Goal: Task Accomplishment & Management: Manage account settings

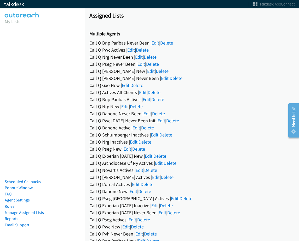
click at [133, 49] on link "Edit" at bounding box center [131, 50] width 8 height 6
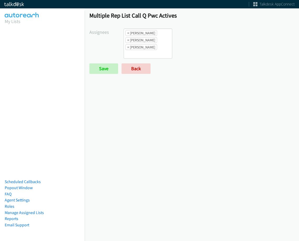
click at [128, 35] on span "×" at bounding box center [128, 32] width 2 height 5
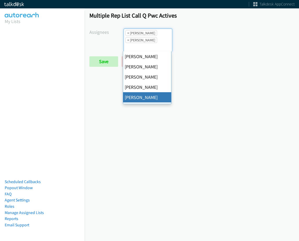
scroll to position [6, 0]
click at [128, 35] on span "×" at bounding box center [128, 32] width 2 height 5
select select "be9ce6ff-d490-4a7d-808b-73677b0698bf"
select select
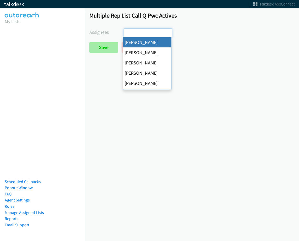
scroll to position [0, 0]
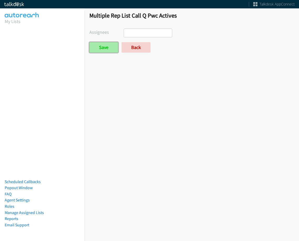
click at [99, 45] on input "Save" at bounding box center [103, 47] width 29 height 10
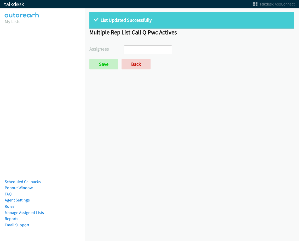
select select
click at [142, 64] on link "Back" at bounding box center [136, 64] width 29 height 10
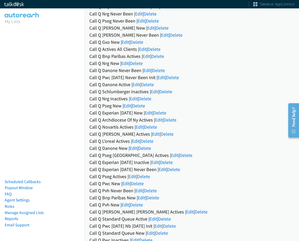
scroll to position [52, 0]
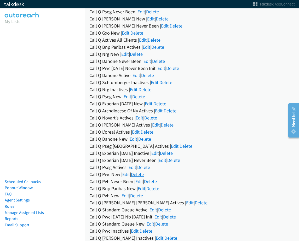
drag, startPoint x: 127, startPoint y: 175, endPoint x: 137, endPoint y: 176, distance: 10.0
click at [127, 175] on link "Edit" at bounding box center [126, 174] width 8 height 6
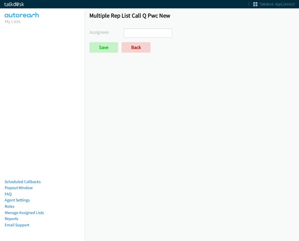
select select
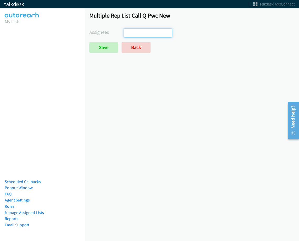
click at [156, 33] on ul at bounding box center [148, 33] width 48 height 8
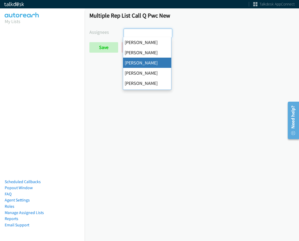
drag, startPoint x: 114, startPoint y: 92, endPoint x: 123, endPoint y: 73, distance: 20.9
click at [116, 88] on div "Multiple Rep List Call Q Pwc New Assignees Abigail Odhiambo Alana Ruiz Cathy Sh…" at bounding box center [192, 124] width 215 height 234
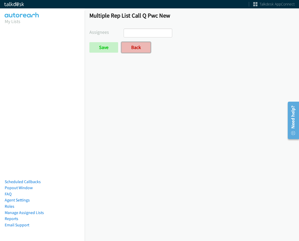
click at [137, 48] on link "Back" at bounding box center [136, 47] width 29 height 10
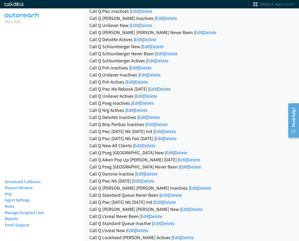
scroll to position [288, 0]
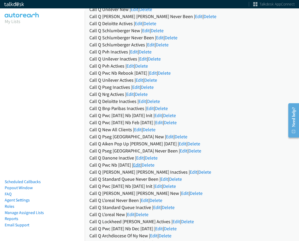
click at [141, 165] on link "Edit" at bounding box center [137, 165] width 8 height 6
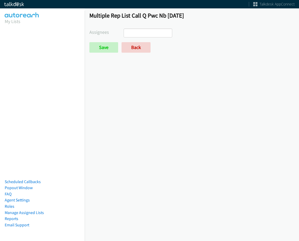
click at [152, 32] on ul at bounding box center [148, 33] width 48 height 8
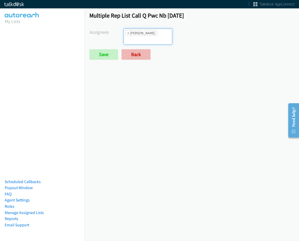
select select "05d74157-9386-4beb-b15d-36aa9c6f71bc"
click at [143, 39] on form "Assignees Abigail Odhiambo Alana Ruiz Cathy Shahan Charles Ross Daquaya Johnson…" at bounding box center [191, 44] width 205 height 31
click at [142, 36] on input "search" at bounding box center [133, 40] width 18 height 8
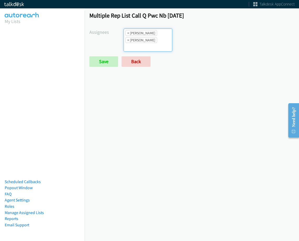
click at [159, 36] on ul "× Alana Ruiz × Daquaya Johnson" at bounding box center [148, 40] width 48 height 23
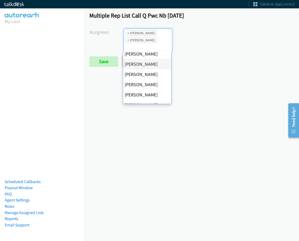
scroll to position [52, 0]
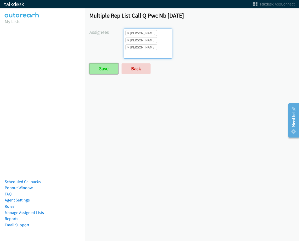
click at [101, 69] on input "Save" at bounding box center [103, 68] width 29 height 10
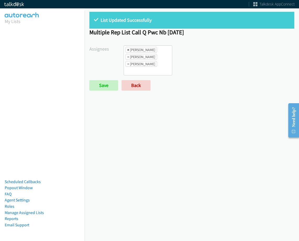
click at [127, 49] on span "×" at bounding box center [128, 49] width 2 height 5
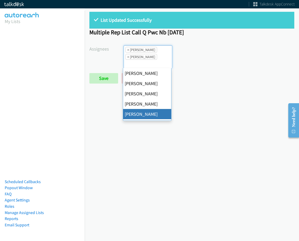
scroll to position [6, 0]
click at [127, 49] on span "×" at bounding box center [128, 49] width 2 height 5
select select "be9ce6ff-d490-4a7d-808b-73677b0698bf"
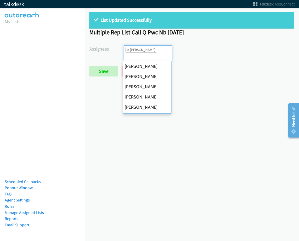
click at [127, 49] on span "×" at bounding box center [128, 49] width 2 height 5
select select
click at [127, 53] on input "search" at bounding box center [133, 57] width 18 height 8
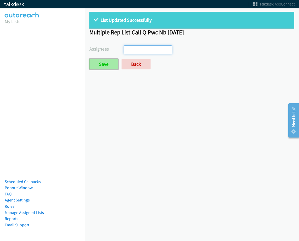
click at [110, 61] on input "Save" at bounding box center [103, 64] width 29 height 10
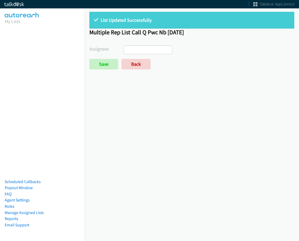
select select
click at [142, 67] on link "Back" at bounding box center [136, 64] width 29 height 10
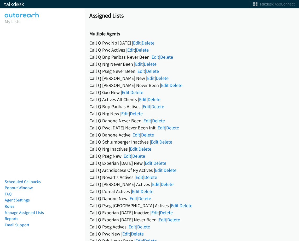
click at [160, 58] on div "Call Q Bnp Paribas Never Been | Edit | Delete" at bounding box center [191, 56] width 205 height 7
click at [158, 58] on link "Edit" at bounding box center [156, 57] width 8 height 6
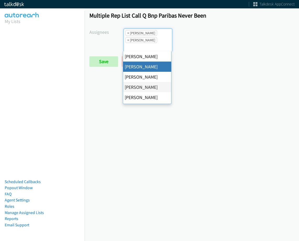
select select "05d74157-9386-4beb-b15d-36aa9c6f71bc"
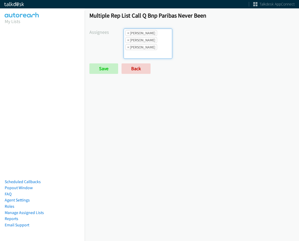
click at [154, 47] on ul "× [PERSON_NAME] × [PERSON_NAME] × [PERSON_NAME]" at bounding box center [148, 44] width 48 height 30
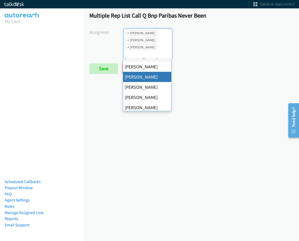
scroll to position [26, 0]
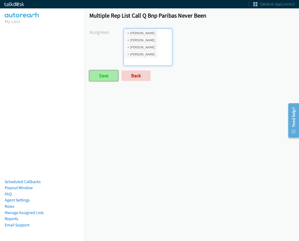
click at [111, 77] on input "Save" at bounding box center [103, 75] width 29 height 10
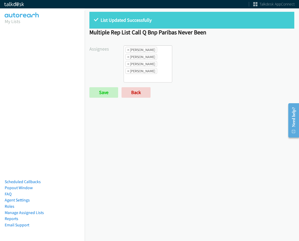
click at [155, 57] on ul "× Alana Ruiz × Charles Ross × Daquaya Johnson × Jordan Stehlik" at bounding box center [148, 64] width 48 height 37
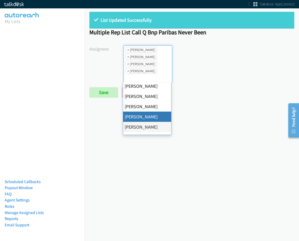
scroll to position [6, 0]
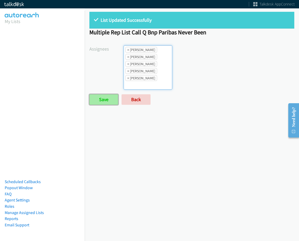
click at [99, 103] on input "Save" at bounding box center [103, 99] width 29 height 10
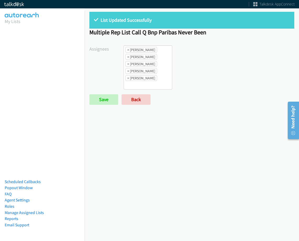
click at [144, 86] on ul "× Alana Ruiz × Charles Ross × Daquaya Johnson × Jasmin Martinez × Jordan Stehlik" at bounding box center [148, 68] width 48 height 44
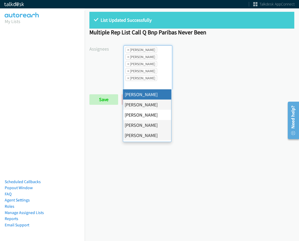
select select "cb11e729-9a1d-44de-9b38-0f5a50c7e01c"
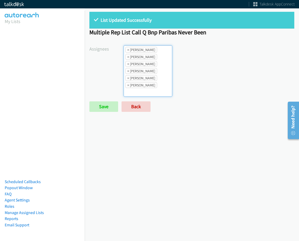
click at [148, 87] on li "× Jordan Stehlik" at bounding box center [142, 85] width 32 height 6
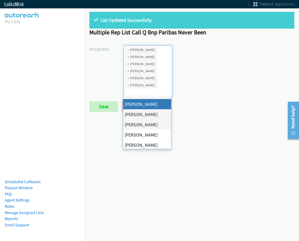
scroll to position [78, 0]
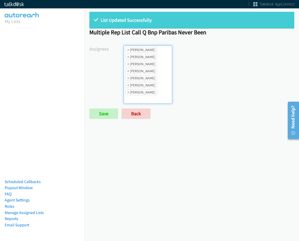
click at [161, 93] on ul "× Abigail Odhiambo × Alana Ruiz × Charles Ross × Daquaya Johnson × Jasmin Marti…" at bounding box center [148, 75] width 48 height 58
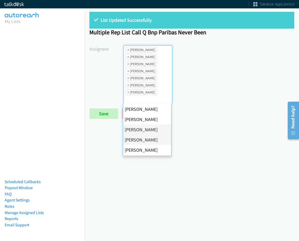
scroll to position [91, 0]
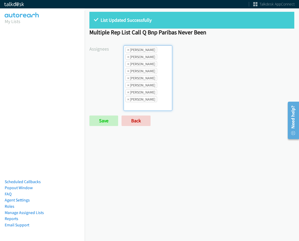
drag, startPoint x: 149, startPoint y: 92, endPoint x: 147, endPoint y: 99, distance: 6.7
click at [149, 93] on li "× Rodnika Murphy" at bounding box center [142, 92] width 32 height 6
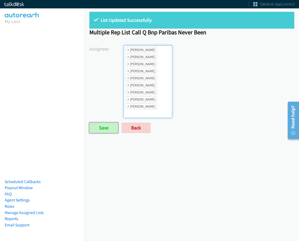
click at [100, 132] on input "Save" at bounding box center [103, 127] width 29 height 10
